Goal: Task Accomplishment & Management: Use online tool/utility

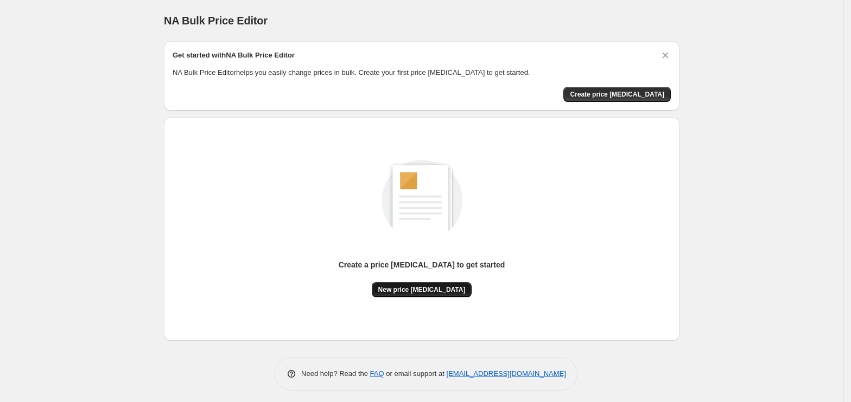
click at [429, 294] on button "New price change job" at bounding box center [422, 289] width 100 height 15
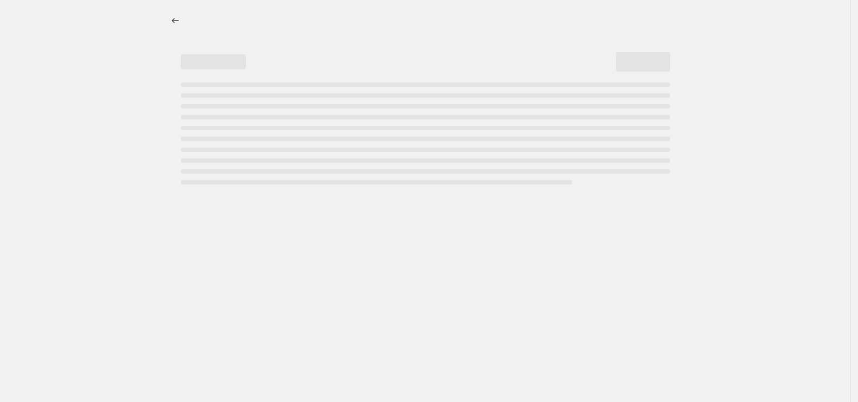
select select "percentage"
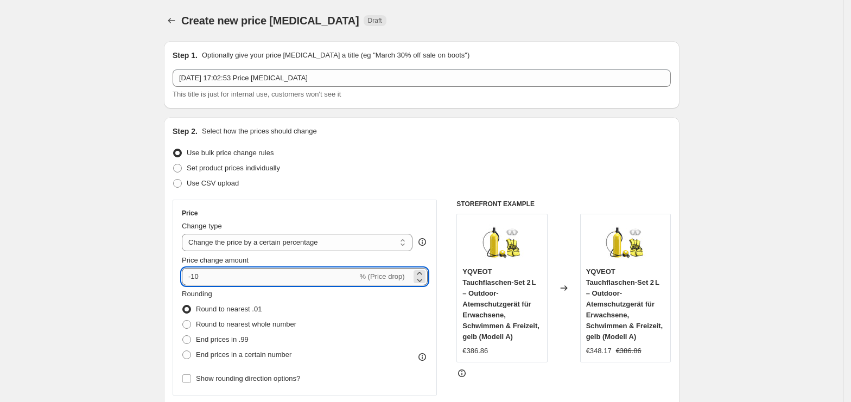
click at [290, 281] on input "-10" at bounding box center [269, 276] width 175 height 17
type input "-1"
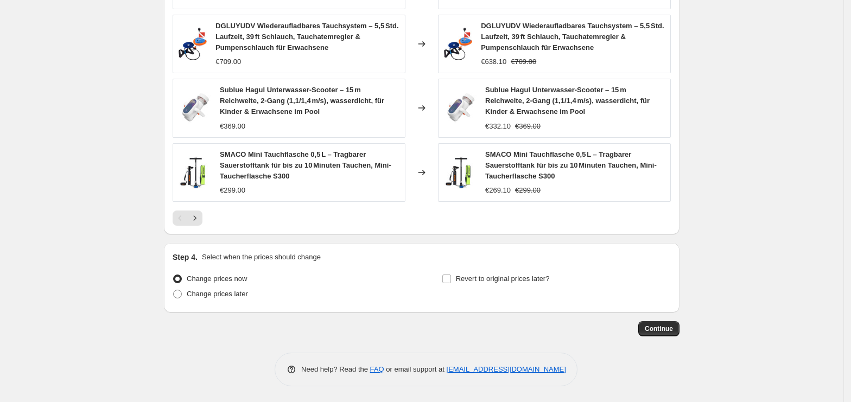
scroll to position [757, 0]
type input "-35"
click at [662, 330] on span "Continue" at bounding box center [659, 328] width 28 height 9
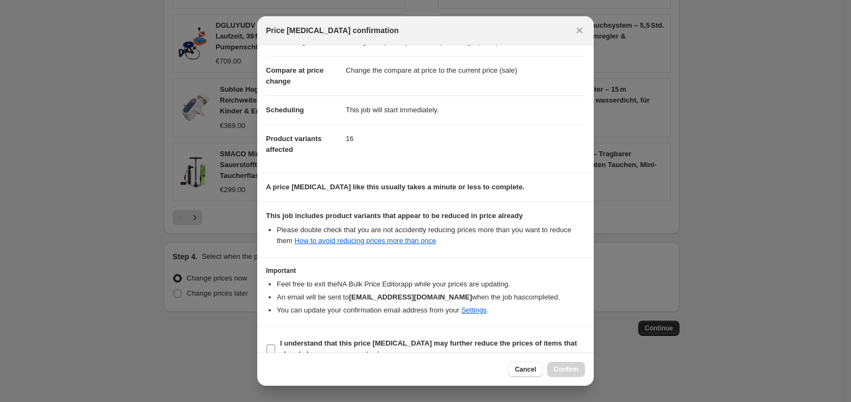
scroll to position [55, 0]
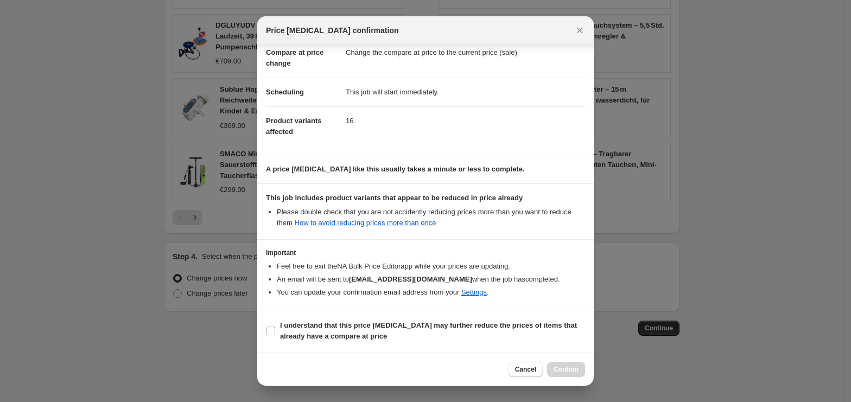
click at [288, 346] on section "I understand that this price change job may further reduce the prices of items …" at bounding box center [425, 330] width 336 height 43
click at [319, 337] on b "I understand that this price change job may further reduce the prices of items …" at bounding box center [428, 330] width 297 height 19
click at [275, 335] on input "I understand that this price change job may further reduce the prices of items …" at bounding box center [270, 331] width 9 height 9
checkbox input "true"
click at [559, 377] on button "Confirm" at bounding box center [566, 369] width 38 height 15
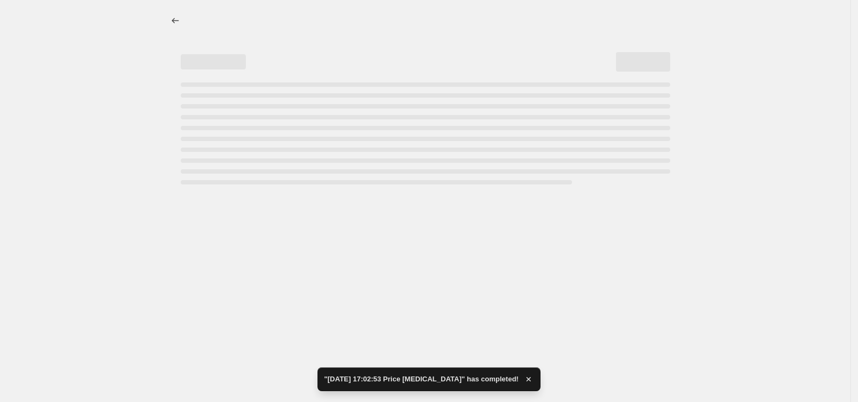
select select "percentage"
